Goal: Information Seeking & Learning: Find specific fact

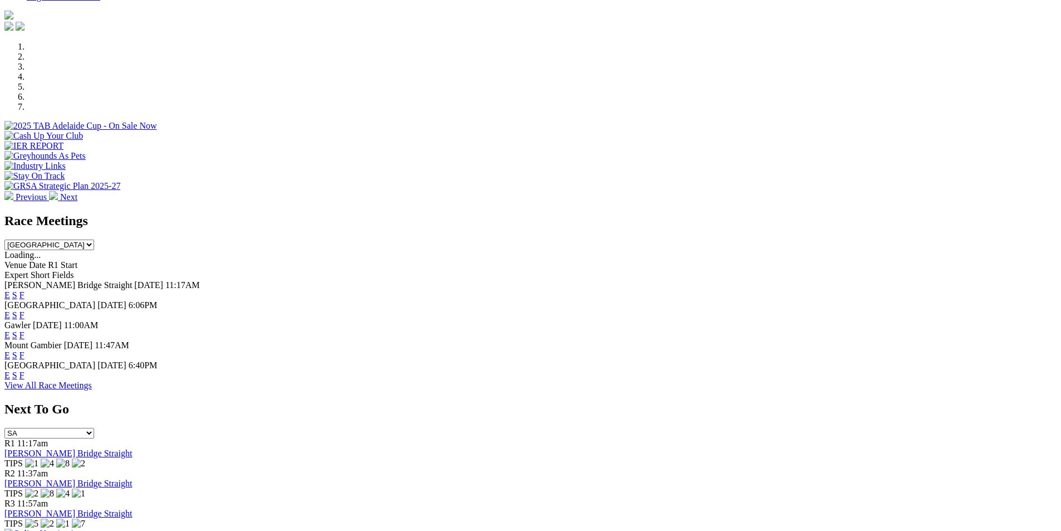
scroll to position [406, 0]
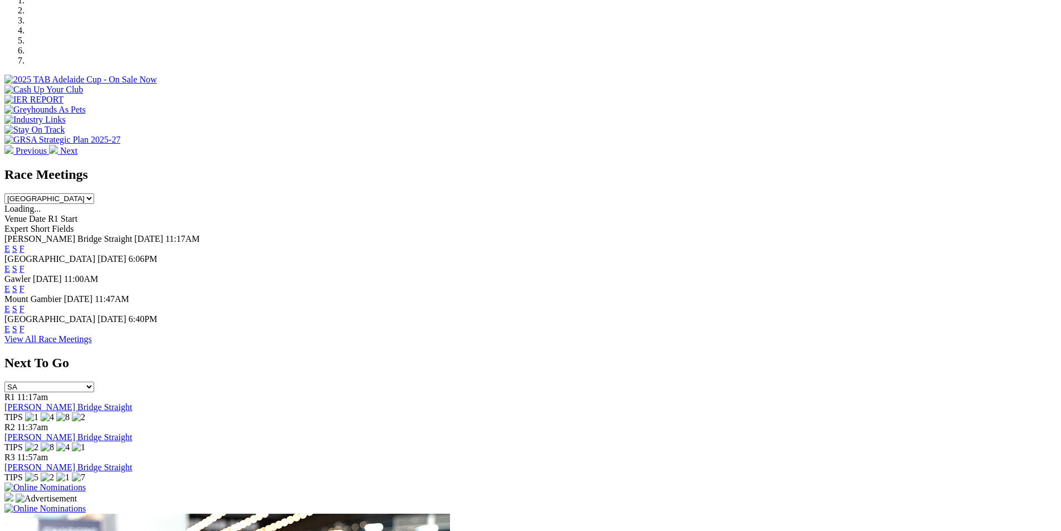
click at [24, 264] on link "F" at bounding box center [21, 268] width 5 height 9
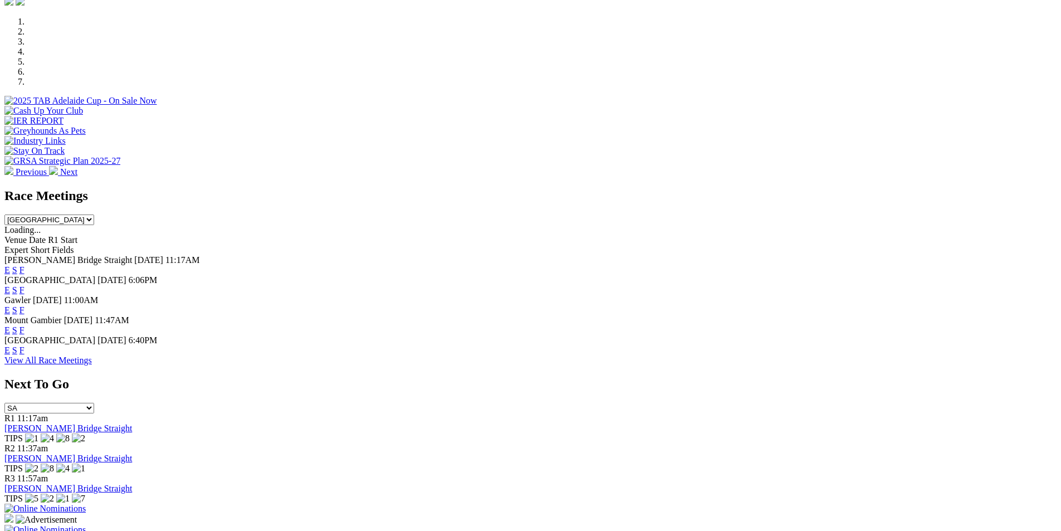
scroll to position [370, 0]
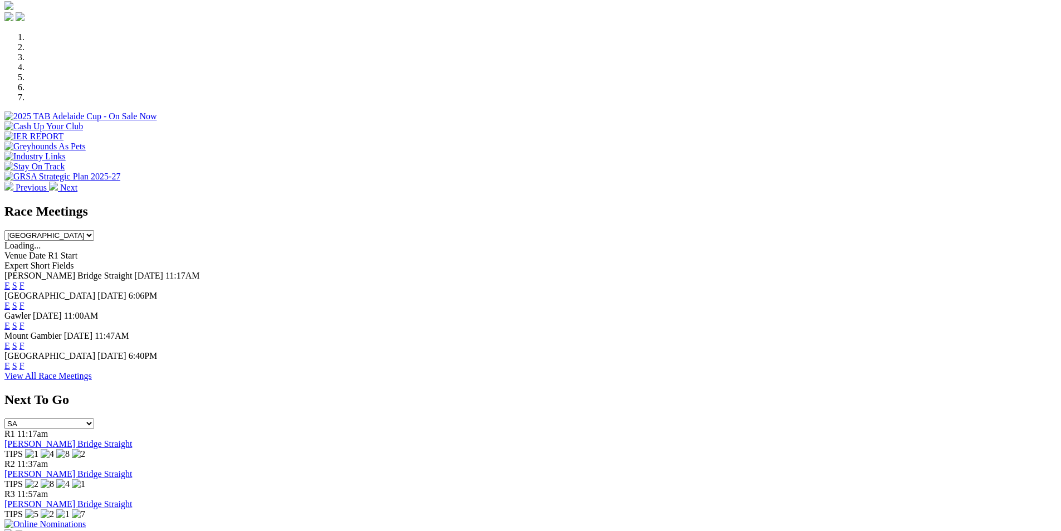
click at [24, 281] on link "F" at bounding box center [21, 285] width 5 height 9
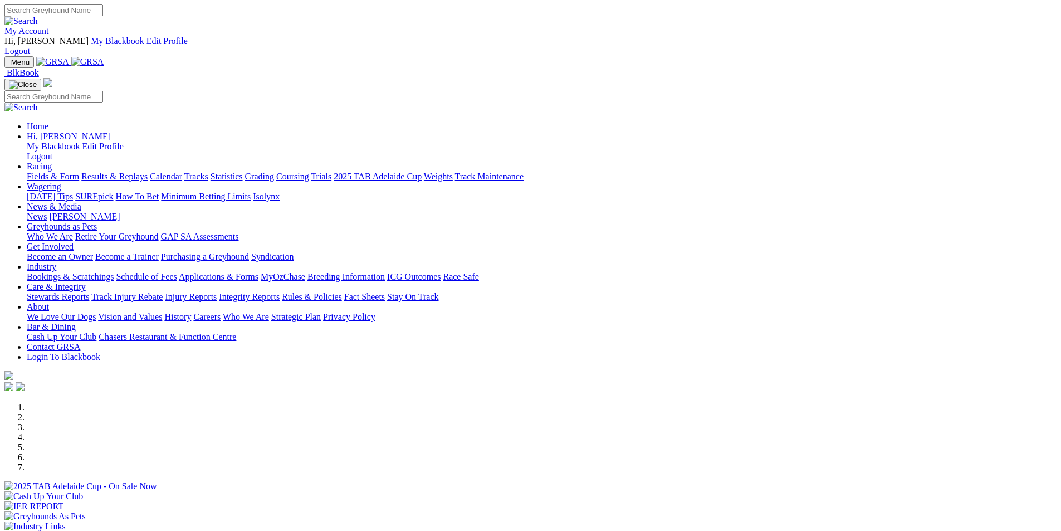
click at [243, 171] on link "Statistics" at bounding box center [226, 175] width 32 height 9
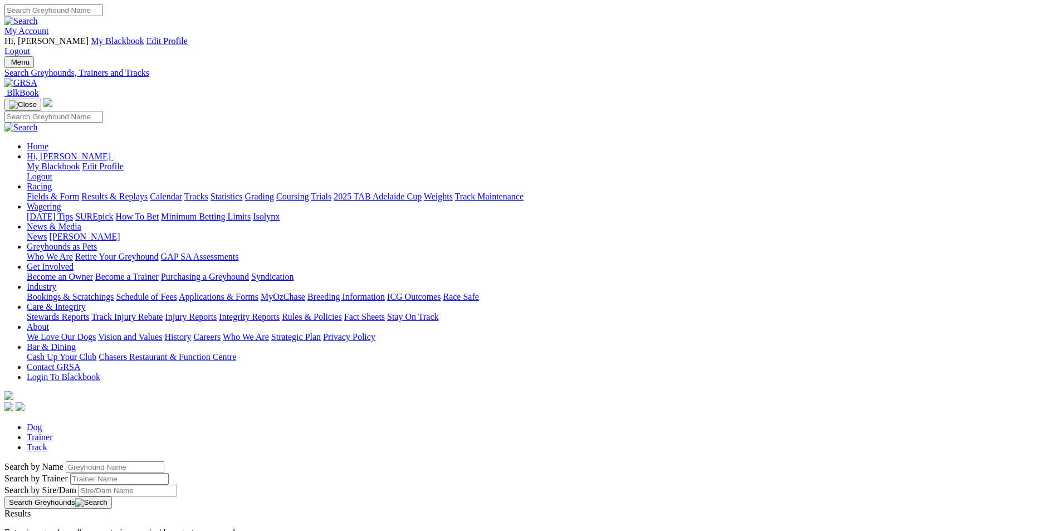
click at [164, 461] on input "Search by Greyhound name" at bounding box center [115, 467] width 99 height 12
type input "[PERSON_NAME]"
click at [112, 496] on button "Search Greyhounds" at bounding box center [57, 502] width 107 height 12
click at [75, 518] on link "[PERSON_NAME]" at bounding box center [39, 522] width 71 height 9
drag, startPoint x: 233, startPoint y: 189, endPoint x: 140, endPoint y: 174, distance: 93.5
